Goal: Check status: Check status

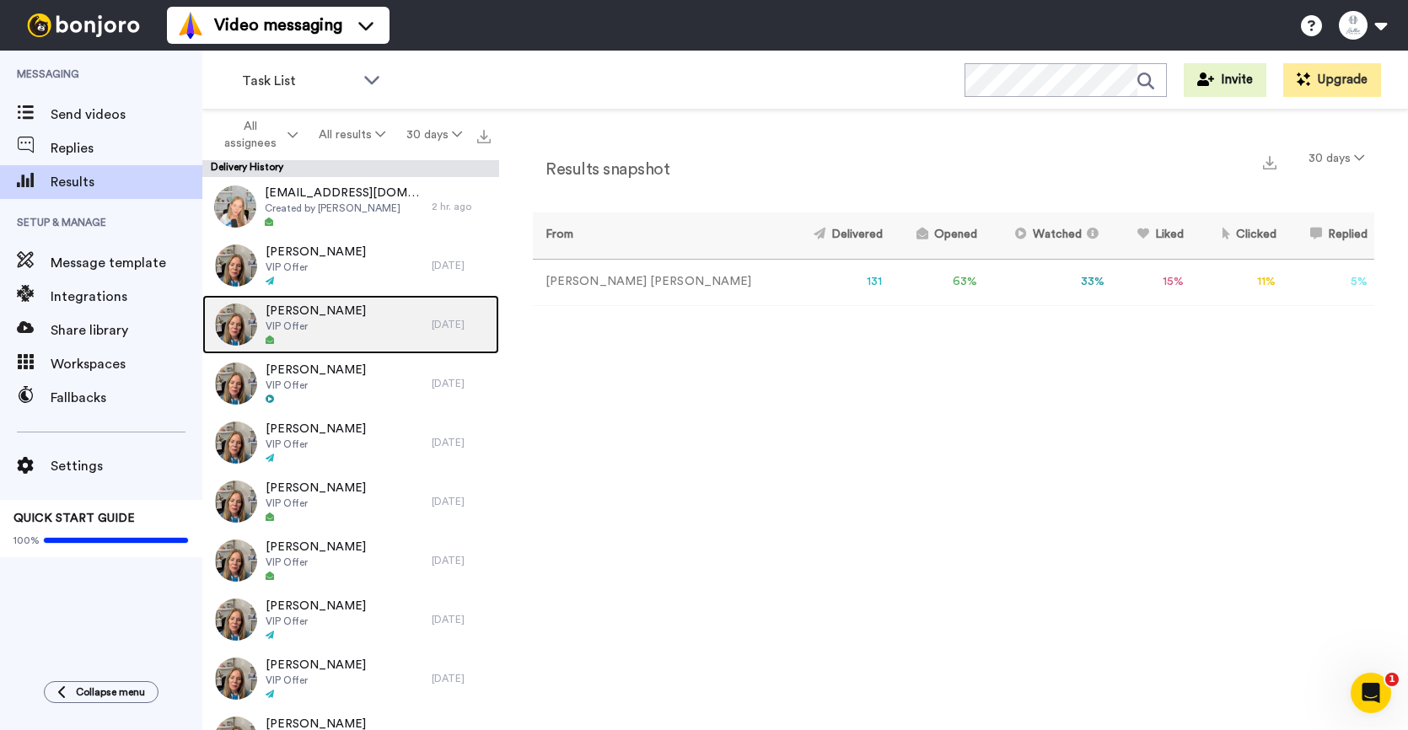
click at [316, 340] on div at bounding box center [315, 341] width 100 height 12
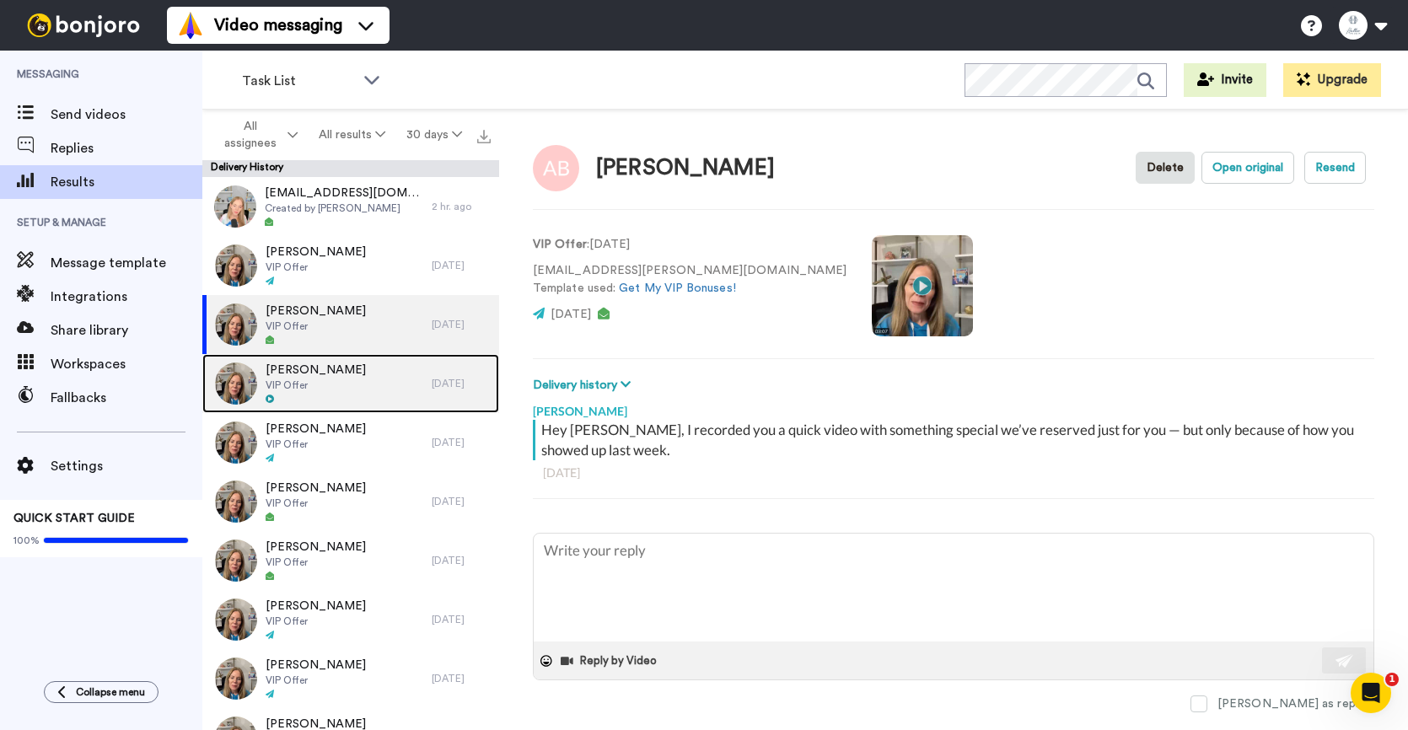
click at [370, 395] on div "[PERSON_NAME] VIP Offer" at bounding box center [316, 383] width 229 height 59
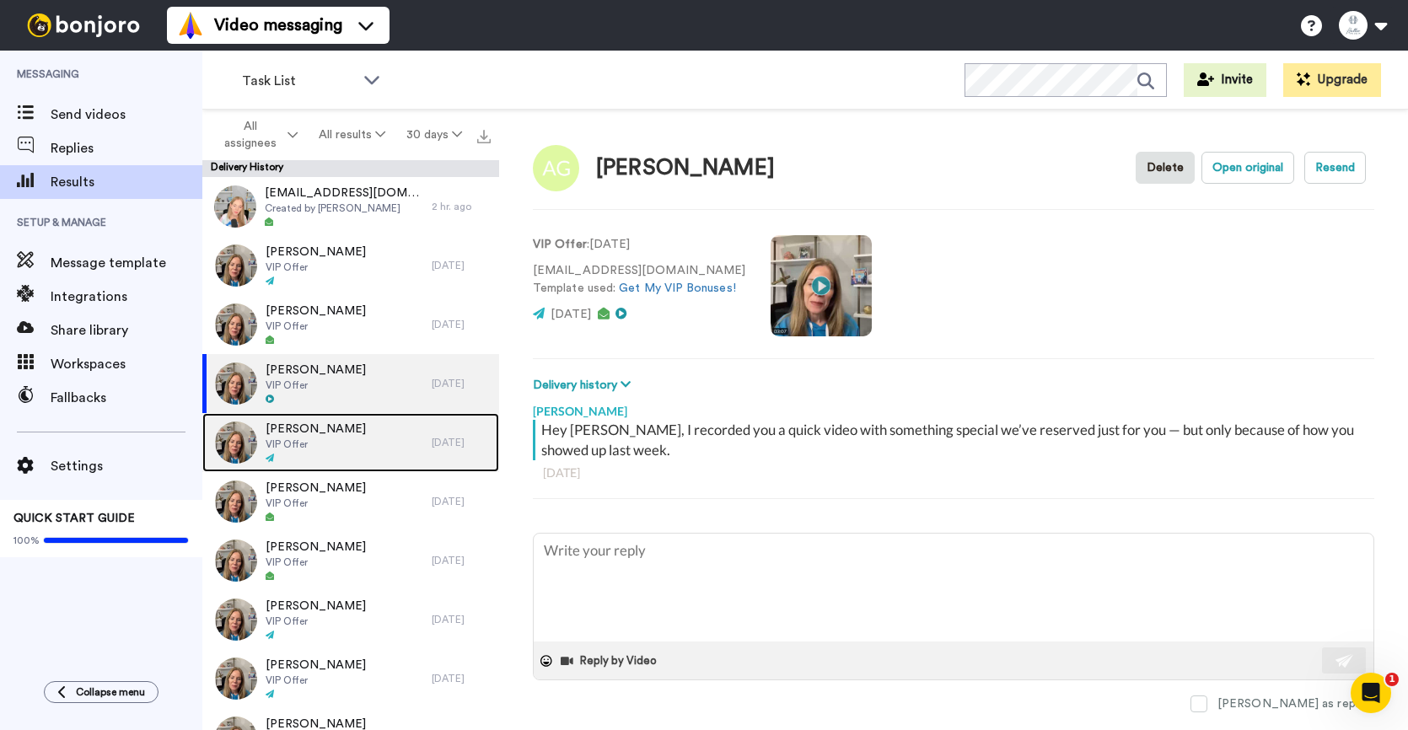
click at [367, 437] on div "[PERSON_NAME] VIP Offer" at bounding box center [316, 442] width 229 height 59
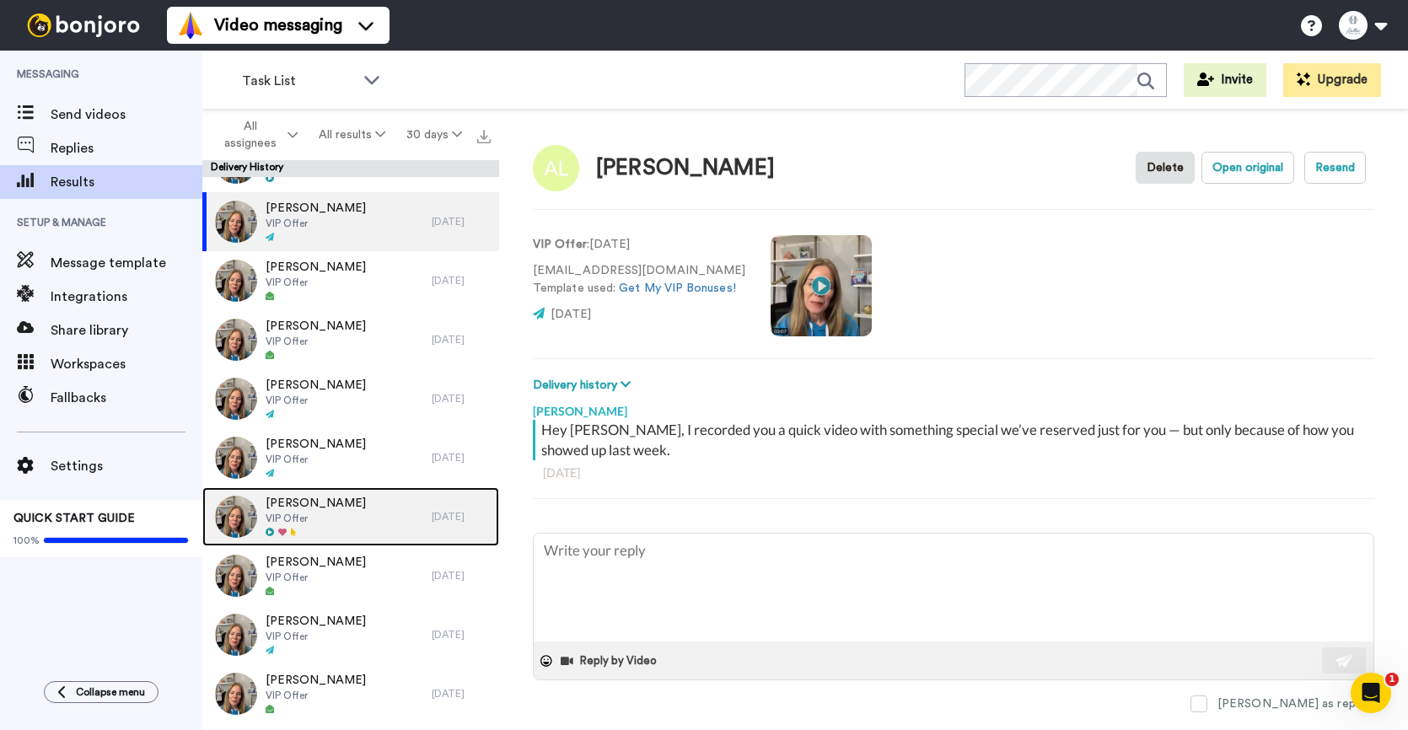
click at [356, 498] on div "[PERSON_NAME] VIP Offer" at bounding box center [316, 516] width 229 height 59
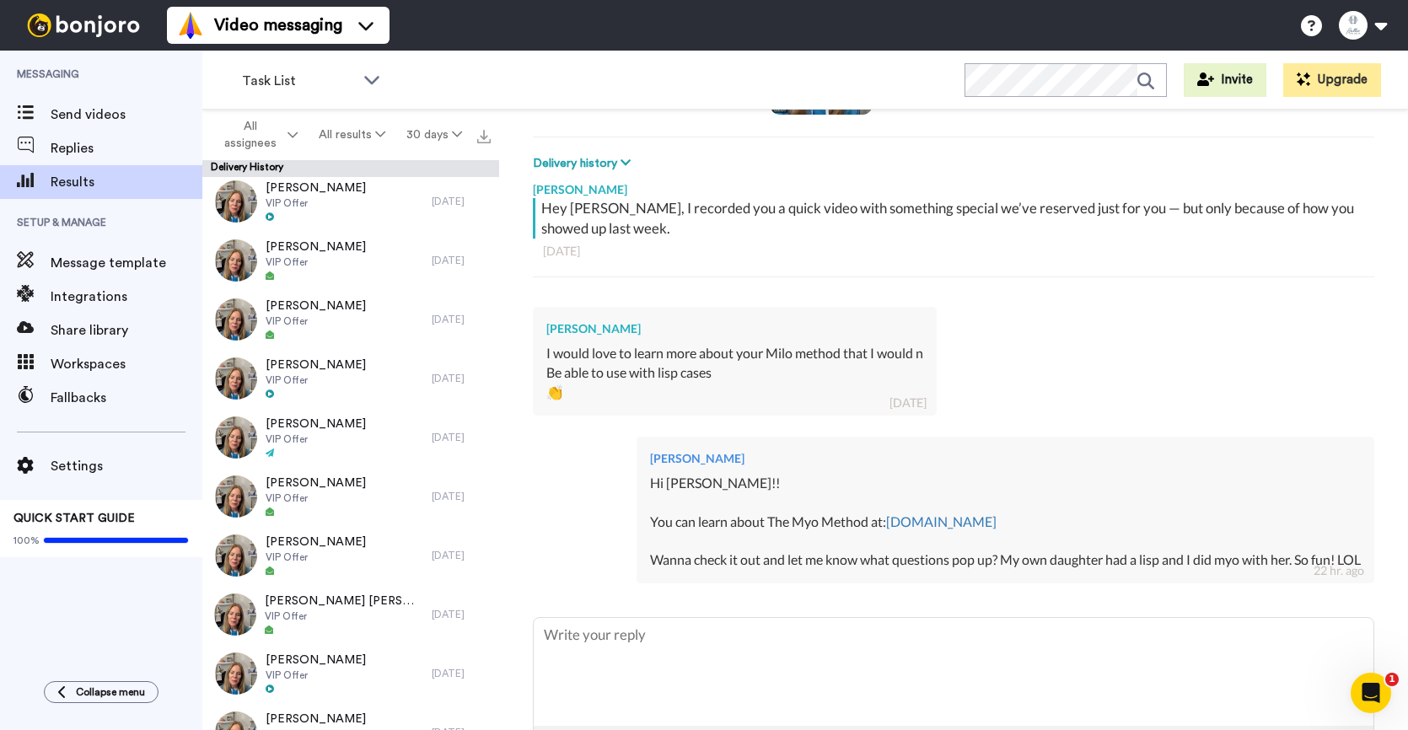
scroll to position [5337, 0]
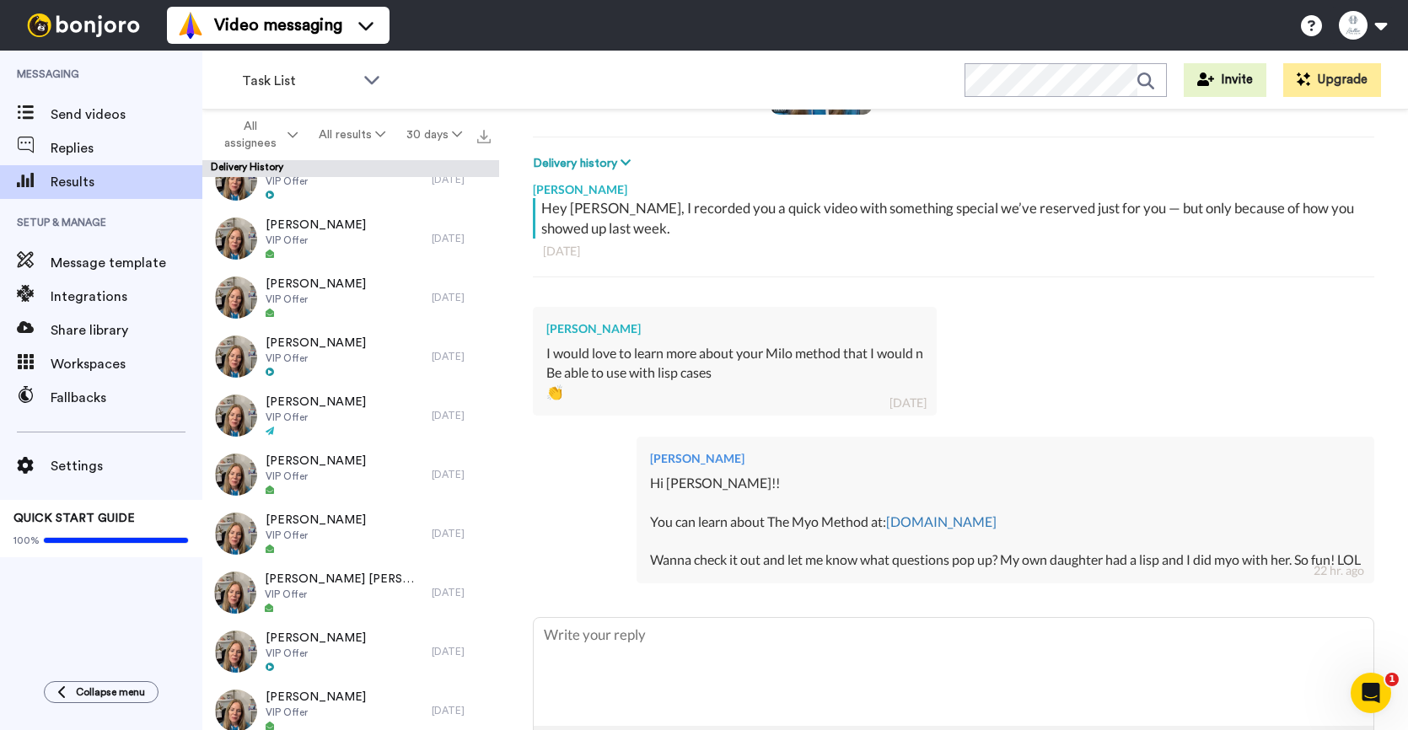
type textarea "x"
